Goal: Task Accomplishment & Management: Manage account settings

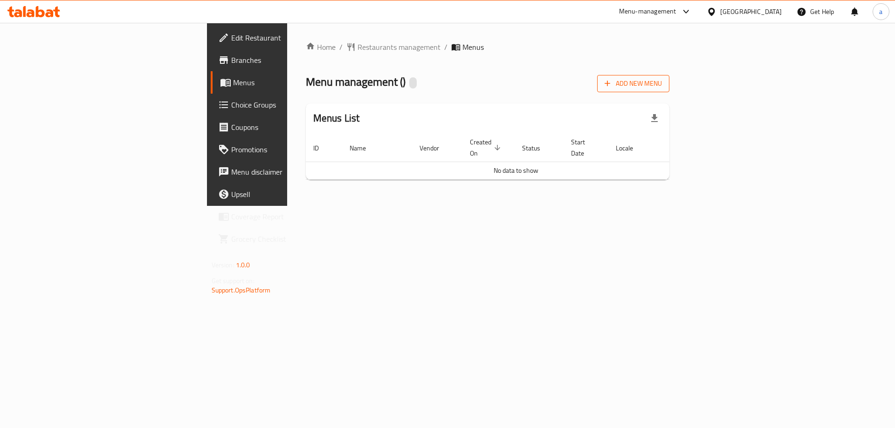
click at [669, 90] on button "Add New Menu" at bounding box center [633, 83] width 72 height 17
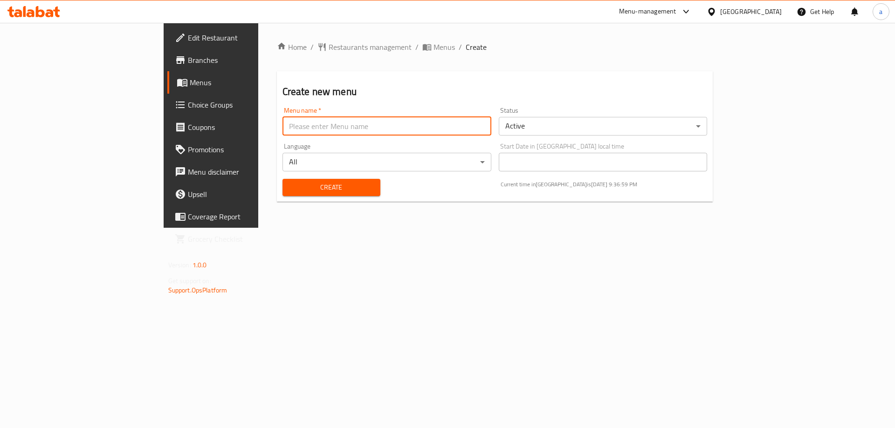
click at [282, 126] on input "text" at bounding box center [386, 126] width 209 height 19
type input "[DATE]"
click at [282, 179] on button "Create" at bounding box center [331, 187] width 98 height 17
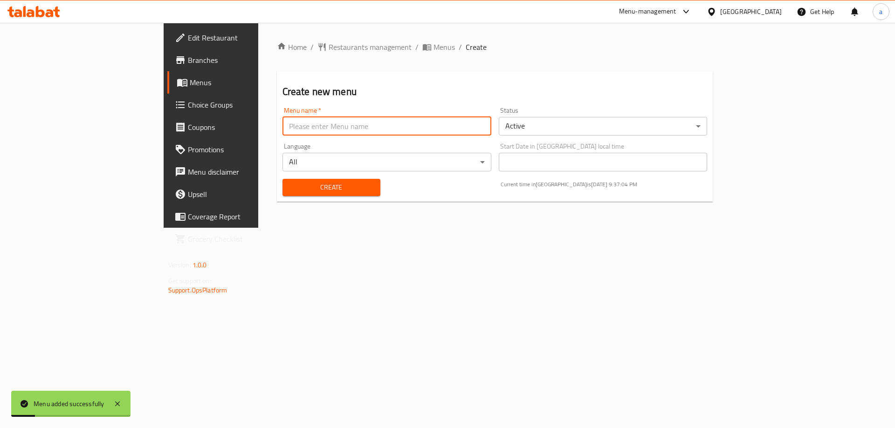
click at [190, 88] on span "Menus" at bounding box center [248, 82] width 116 height 11
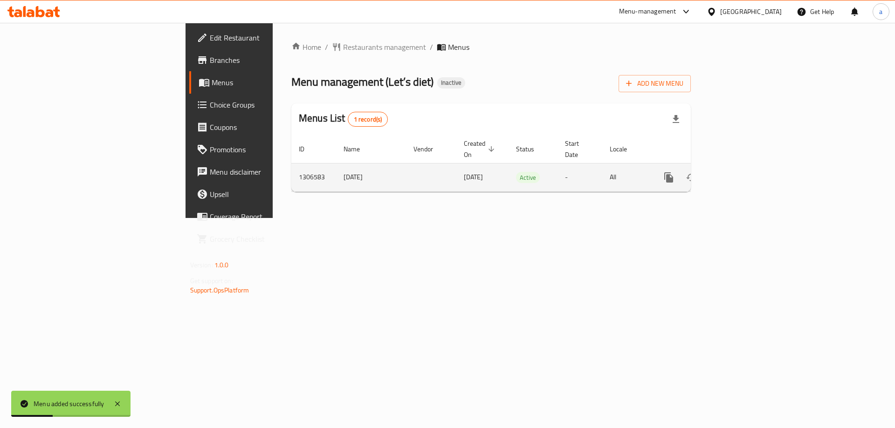
click at [740, 173] on icon "enhanced table" at bounding box center [736, 177] width 8 height 8
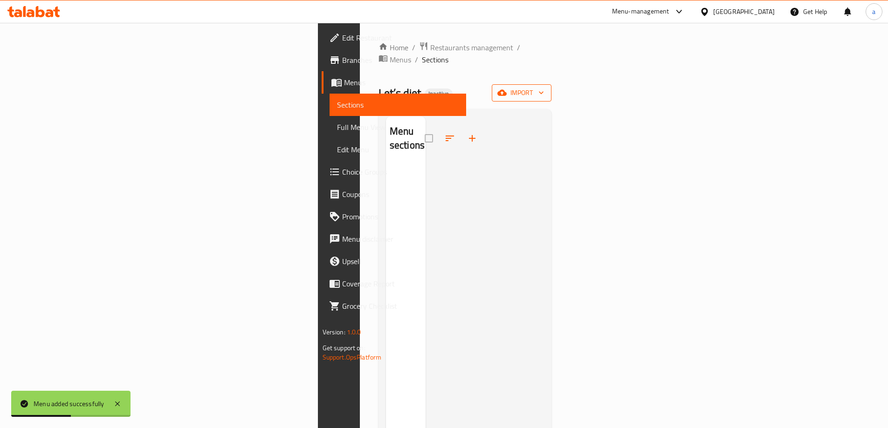
click at [544, 87] on span "import" at bounding box center [521, 93] width 45 height 12
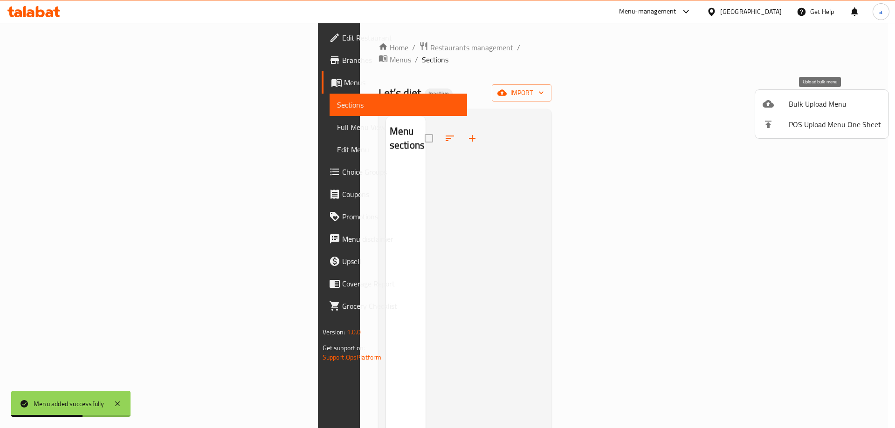
click at [784, 103] on div at bounding box center [775, 103] width 26 height 11
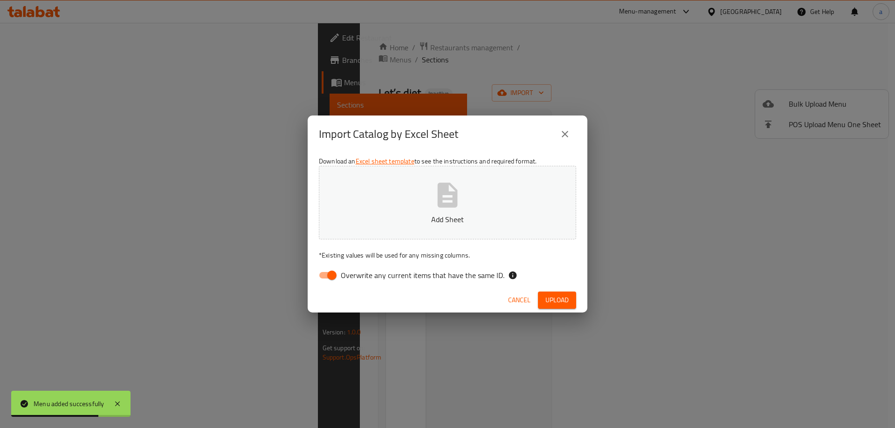
click at [331, 276] on input "Overwrite any current items that have the same ID." at bounding box center [331, 276] width 53 height 18
checkbox input "false"
click at [425, 185] on button "Add Sheet" at bounding box center [447, 203] width 257 height 74
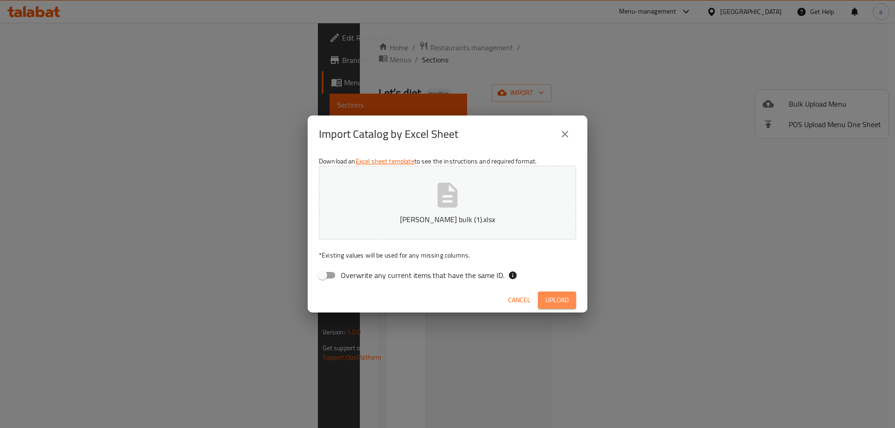
click at [563, 305] on span "Upload" at bounding box center [556, 301] width 23 height 12
click at [448, 198] on icon "button" at bounding box center [448, 195] width 20 height 25
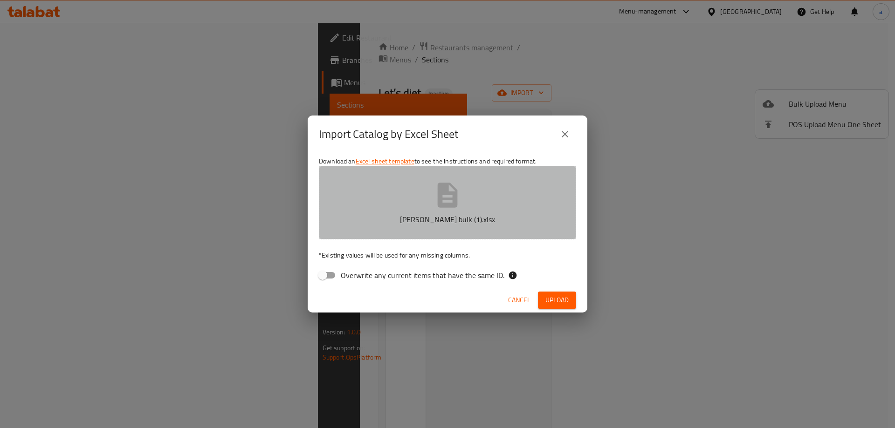
click at [396, 199] on button "[PERSON_NAME] bulk (1).xlsx" at bounding box center [447, 203] width 257 height 74
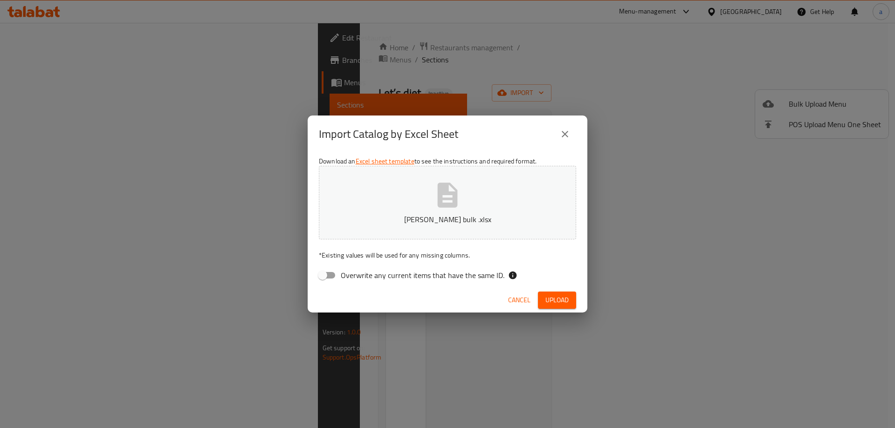
click at [573, 305] on button "Upload" at bounding box center [557, 300] width 38 height 17
click at [487, 182] on button "[PERSON_NAME] bulk .xlsx" at bounding box center [447, 203] width 257 height 74
click at [551, 299] on span "Upload" at bounding box center [556, 301] width 23 height 12
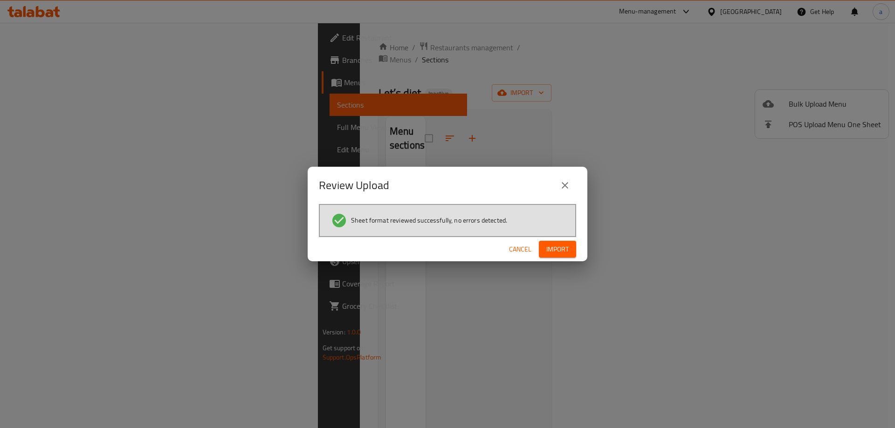
click at [561, 234] on div "Sheet format reviewed successfully, no errors detected." at bounding box center [447, 220] width 257 height 33
click at [557, 255] on button "Import" at bounding box center [557, 249] width 37 height 17
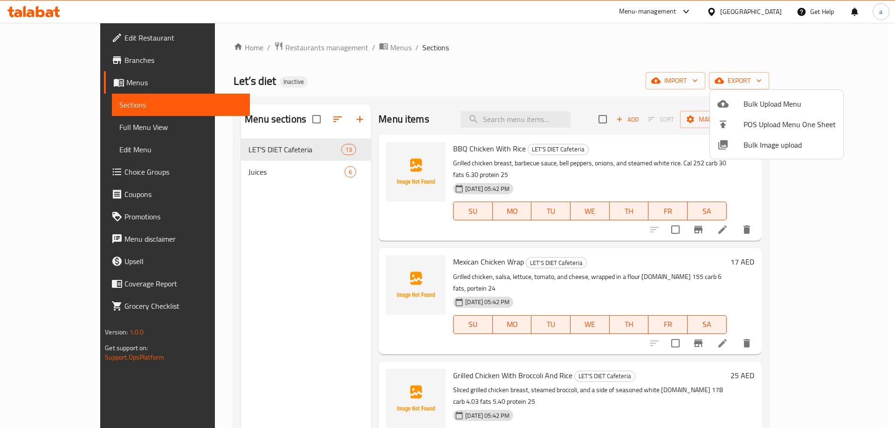
click at [61, 127] on div at bounding box center [447, 214] width 895 height 428
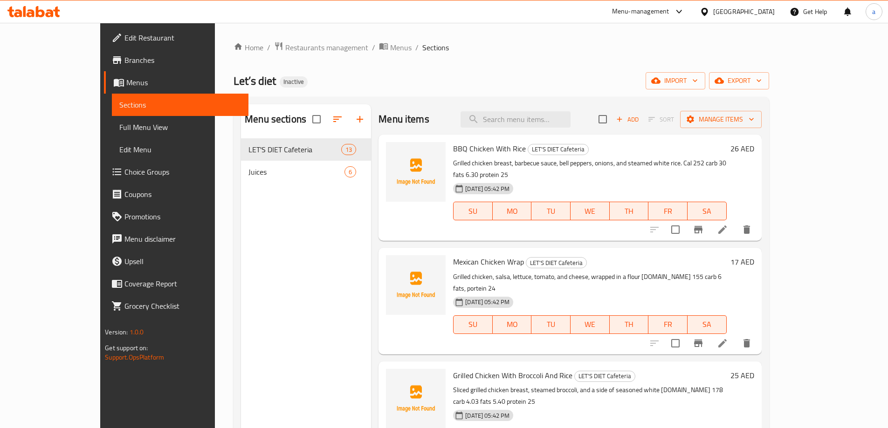
click at [119, 127] on span "Full Menu View" at bounding box center [180, 127] width 122 height 11
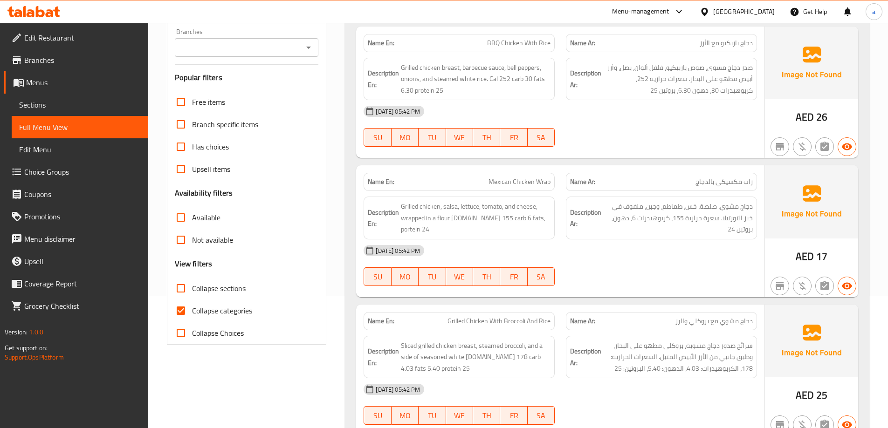
scroll to position [233, 0]
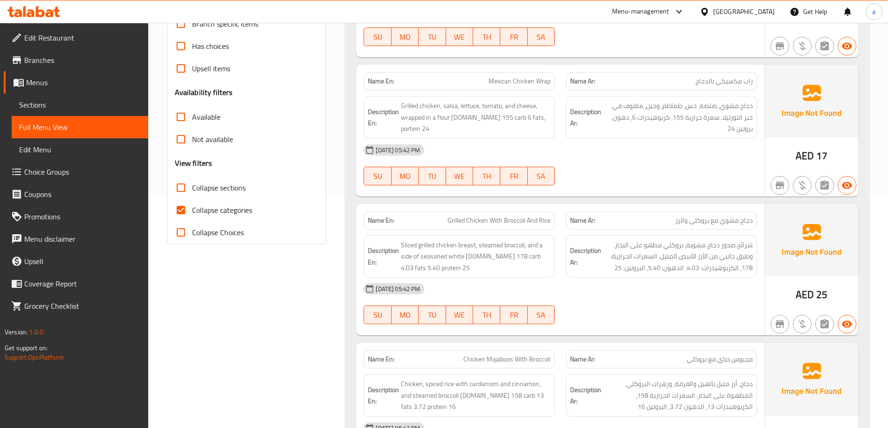
click at [203, 206] on span "Collapse categories" at bounding box center [222, 210] width 60 height 11
click at [192, 206] on input "Collapse categories" at bounding box center [181, 210] width 22 height 22
checkbox input "false"
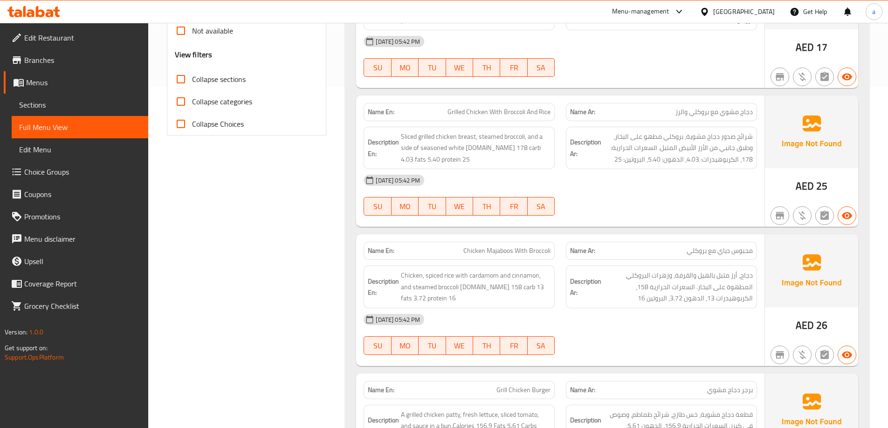
scroll to position [0, 0]
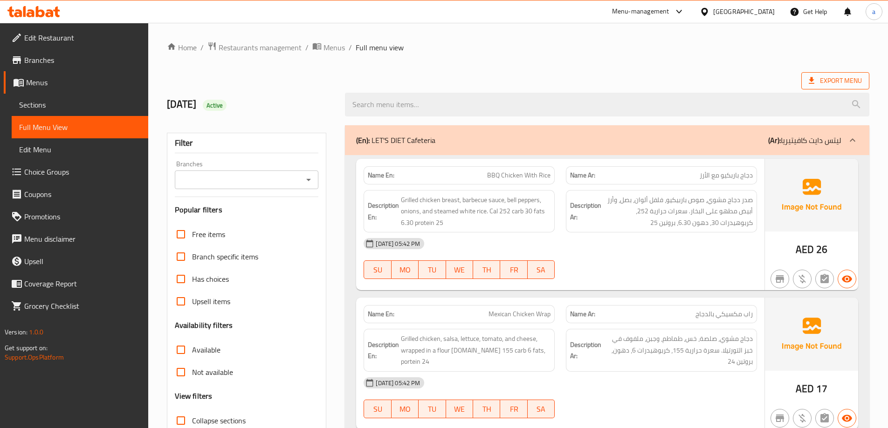
click at [843, 80] on span "Export Menu" at bounding box center [835, 81] width 53 height 12
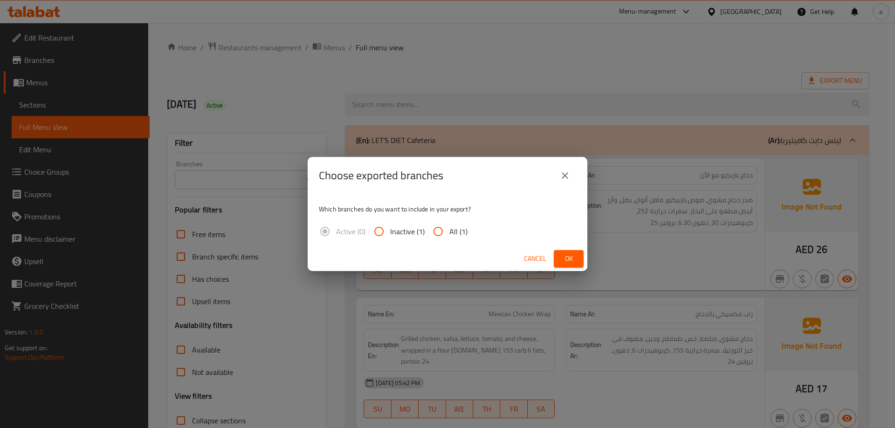
click at [444, 231] on input "All (1)" at bounding box center [438, 231] width 22 height 22
radio input "true"
click at [559, 263] on button "Ok" at bounding box center [569, 258] width 30 height 17
